Goal: Use online tool/utility: Utilize a website feature to perform a specific function

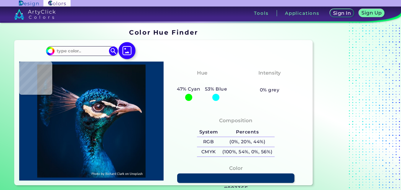
click at [125, 49] on img at bounding box center [127, 50] width 17 height 17
click at [0, 0] on input "file" at bounding box center [0, 0] width 0 height 0
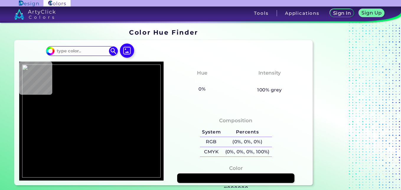
type input "#000000"
type input "#da9746"
type input "#DA9746"
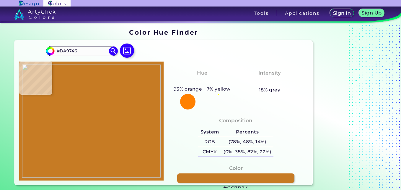
type input "#c67b24"
type input "#C67B24"
type input "#f3a653"
type input "#F3A653"
type input "#eea350"
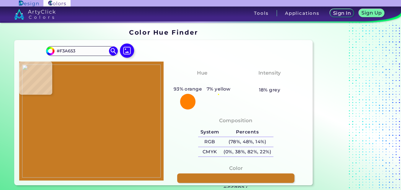
type input "#EEA350"
type input "#b46e33"
type input "#B46E33"
type input "#eca158"
type input "#ECA158"
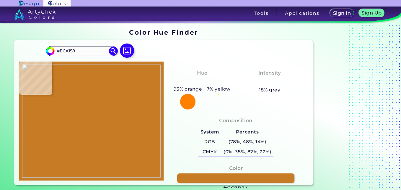
type input "#c67326"
type input "#C67326"
type input "#b6621c"
type input "#B6621C"
type input "#a14a0c"
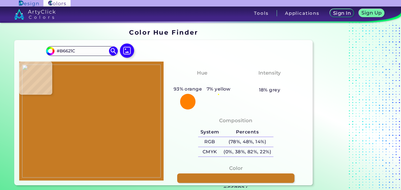
type input "#A14A0C"
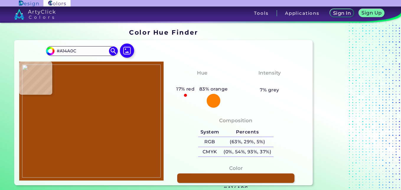
type input "#9d4606"
type input "#9D4606"
type input "#9b4503"
type input "#9B4503"
type input "#a34f09"
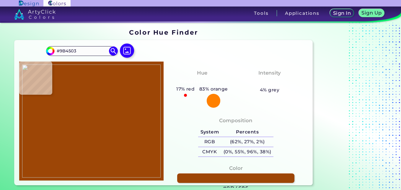
type input "#A34F09"
type input "#b25f18"
type input "#B25F18"
type input "#b05c14"
type input "#B05C14"
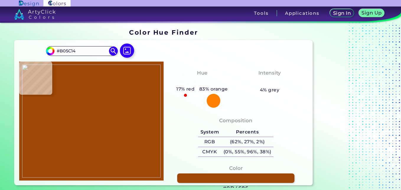
type input "#ba641d"
type input "#BA641D"
type input "#b96319"
type input "#B96319"
type input "#c56f25"
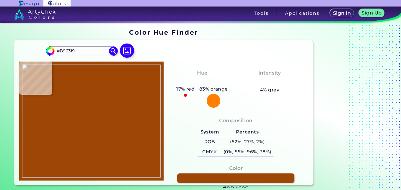
type input "#C56F25"
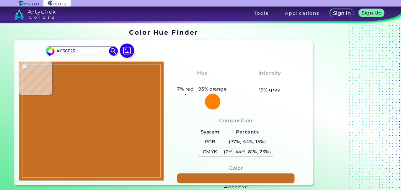
type input "#c16b20"
type input "#C16B20"
type input "#ae580d"
type input "#AE580D"
type input "#cb732a"
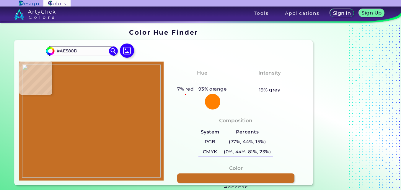
type input "#CB732A"
type input "#b75f17"
type input "#B75F17"
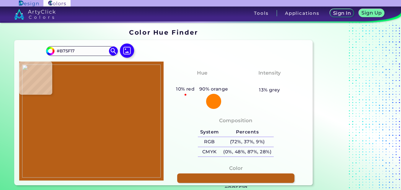
type input "#b95d18"
type input "#B95D18"
type input "#bd601c"
type input "#BD601C"
type input "#c16420"
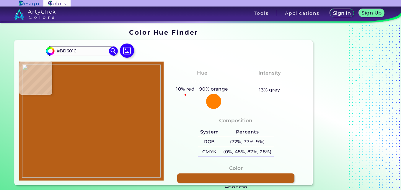
type input "#C16420"
type input "#b35312"
type input "#B35312"
type input "#c06020"
type input "#C06020"
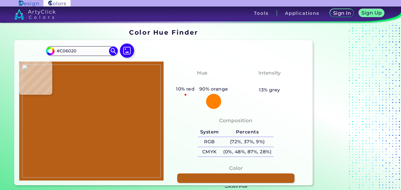
type input "#c26323"
type input "#C26323"
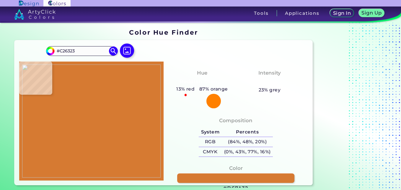
type input "#d67a32"
type input "#D67A32"
type input "#c1640f"
type input "#C1640F"
type input "#d98833"
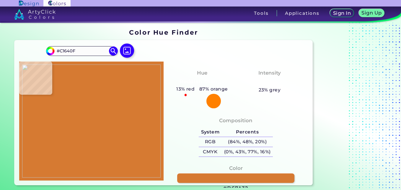
type input "#D98833"
type input "#e39a53"
type input "#E39A53"
type input "#cd8449"
type input "#CD8449"
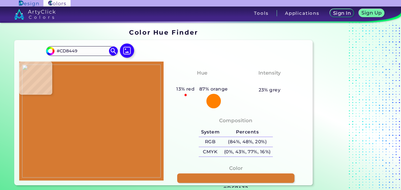
type input "#af6427"
type input "#AF6427"
type input "#954611"
type input "#93410a"
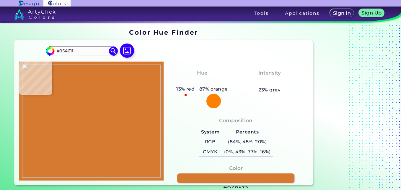
type input "#93410A"
type input "#a4511e"
type input "#A4511E"
type input "#994411"
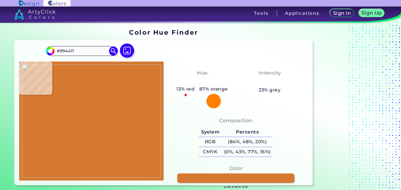
type input "#99450e"
type input "#99450E"
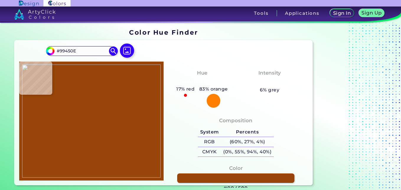
type input "#994509"
type input "#9e490d"
type input "#9E490D"
type input "#a14c0d"
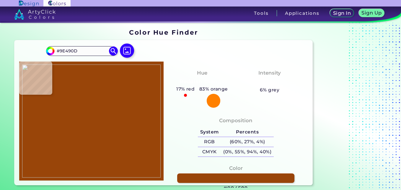
type input "#A14C0D"
type input "#a14c0e"
type input "#A14C0E"
type input "#a34e0f"
type input "#A34E0F"
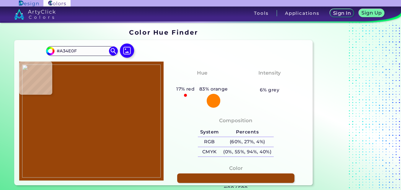
type input "#a55111"
type input "#A55111"
type input "#a85312"
type input "#A85312"
type input "#aa5313"
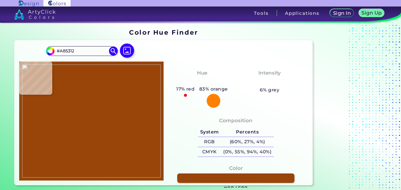
type input "#AA5313"
type input "#b7621f"
type input "#B7621F"
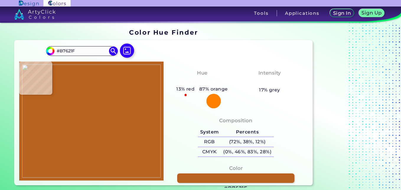
type input "#b96420"
type input "#B96420"
type input "#c36c27"
type input "#C36C27"
type input "#c16925"
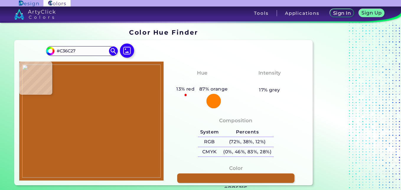
type input "#C16925"
type input "#d9843f"
type input "#D9843F"
type input "#d8843e"
type input "#D8843E"
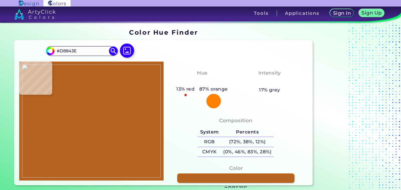
type input "#d78941"
type input "#D78941"
type input "#eaa659"
type input "#EAA659"
type input "#e29f50"
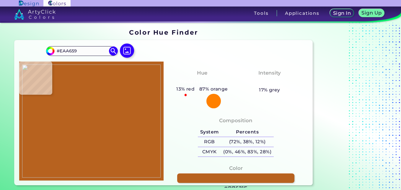
type input "#E29F50"
type input "#d28e3f"
type input "#D28E3F"
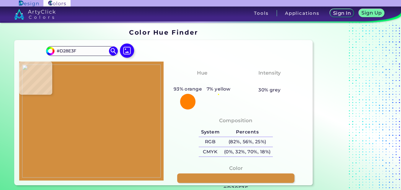
type input "#d59041"
type input "#D59041"
type input "#e69f4e"
type input "#E69F4E"
type input "#e69e4c"
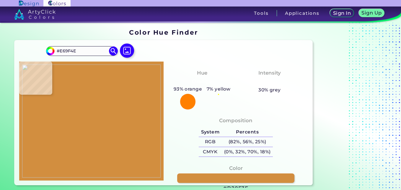
type input "#E69E4C"
type input "#dd9442"
type input "#DD9442"
type input "#ea9f4c"
type input "#EA9F4C"
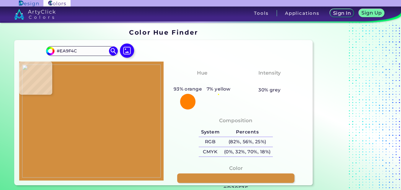
type input "#ea9e4c"
type input "#EA9E4C"
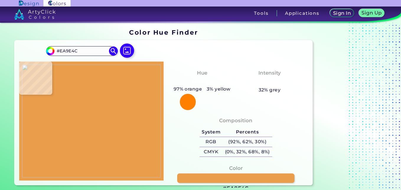
type input "#ec9e4b"
type input "#EC9E4B"
type input "#d2822f"
type input "#D2822F"
type input "#d07f2d"
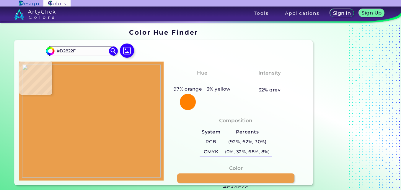
type input "#D07F2D"
type input "#dd8b39"
type input "#DD8B39"
type input "#e79342"
type input "#E79342"
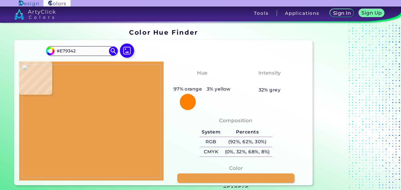
type input "#e38e3d"
type input "#E38E3D"
type input "#e18b39"
type input "#E18B39"
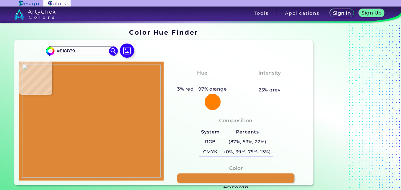
type input "#de8837"
type input "#DE8837"
type input "#ce7928"
type input "#CE7928"
type input "#bd6617"
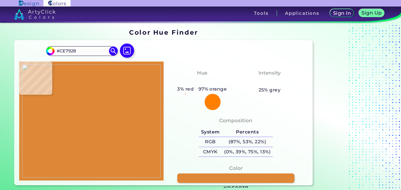
type input "#BD6617"
type input "#c26a1b"
type input "#C26A1B"
type input "#c1681d"
type input "#C1681D"
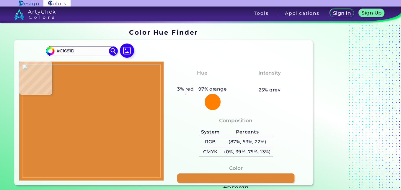
type input "#ba6118"
type input "#BA6118"
type input "#b96119"
type input "#B96119"
type input "#b96319"
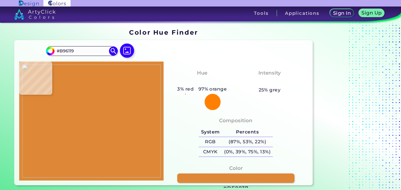
type input "#B96319"
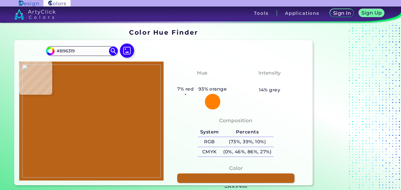
type input "#ba6118"
type input "#BA6118"
type input "#d1792a"
type input "#D1792A"
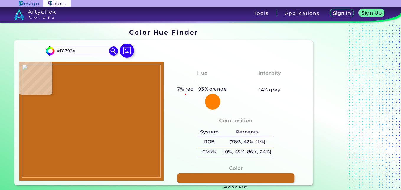
type input "#c26a1b"
type input "#C26A1B"
type input "#d88236"
type input "#D88236"
type input "#ce792c"
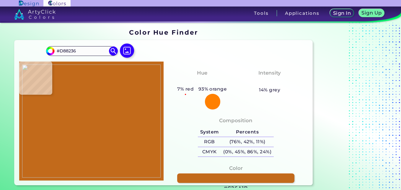
type input "#CE792C"
type input "#c57022"
type input "#C57022"
type input "#d57e30"
type input "#D57E30"
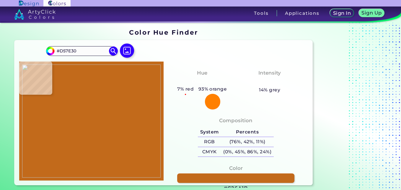
type input "#ca7628"
type input "#CA7628"
type input "#e39441"
type input "#E39441"
type input "#e89a48"
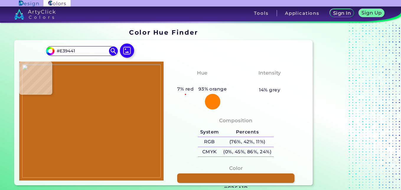
type input "#E89A48"
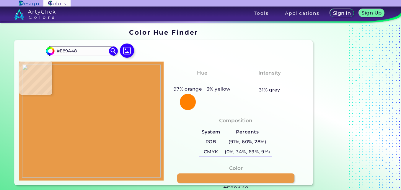
type input "#e99e4d"
type input "#E99E4D"
type input "#e29b4b"
type input "#E29B4B"
type input "#aa530f"
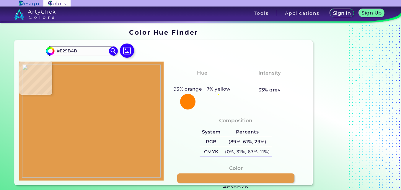
type input "#AA530F"
type input "#984206"
type input "#903b06"
type input "#903B06"
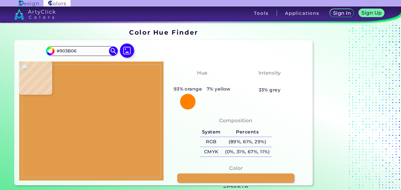
type input "#8b3601"
type input "#8B3601"
type input "#8c3700"
type input "#8C3700"
type input "#943f06"
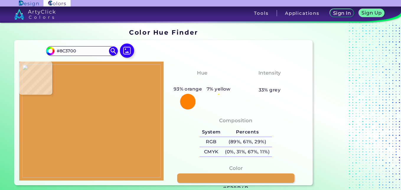
type input "#943F06"
type input "#a55417"
type input "#A55417"
type input "#a6591b"
type input "#A6591B"
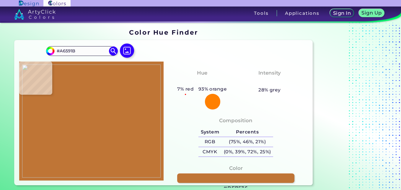
type input "#bf7536"
type input "#BF7536"
type input "#b56c27"
type input "#B56C27"
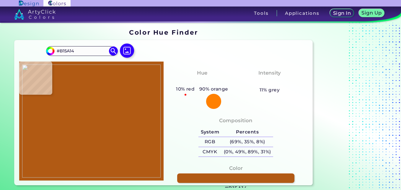
click at [111, 124] on img at bounding box center [91, 120] width 139 height 113
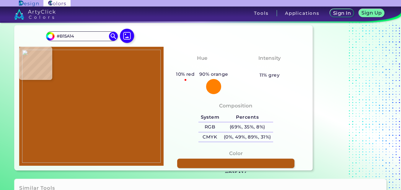
scroll to position [17, 0]
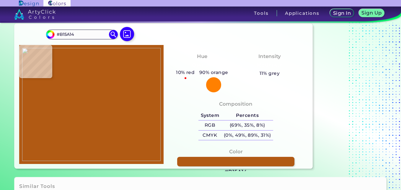
click at [240, 168] on h3 "#B15A14" at bounding box center [236, 171] width 22 height 7
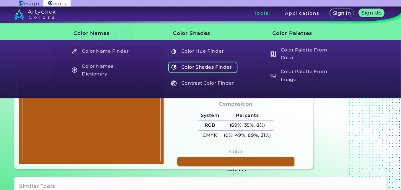
click at [207, 66] on h5 "Color Shades Finder" at bounding box center [202, 66] width 69 height 11
